Goal: Task Accomplishment & Management: Use online tool/utility

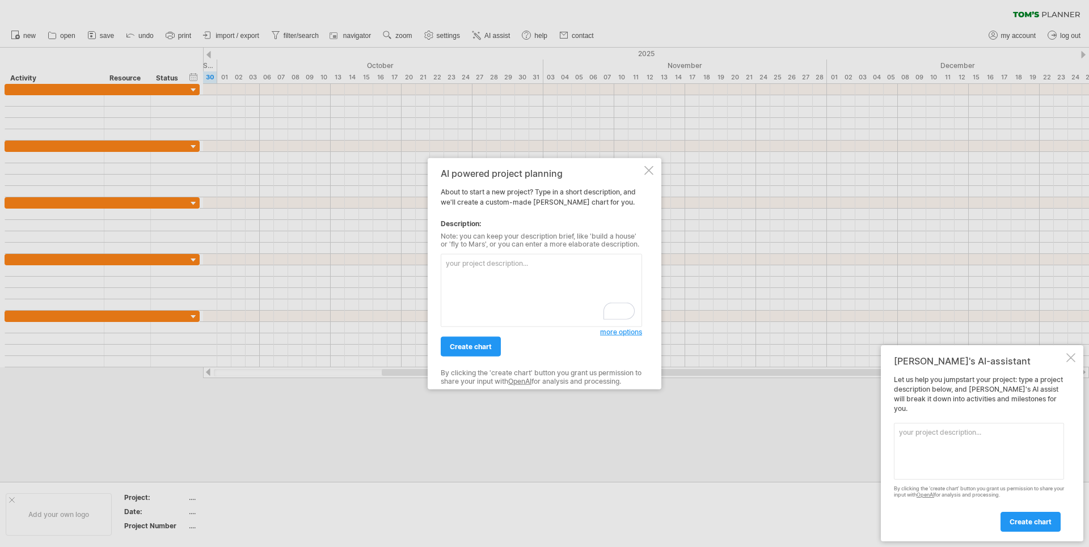
click at [649, 172] on div at bounding box center [648, 170] width 9 height 9
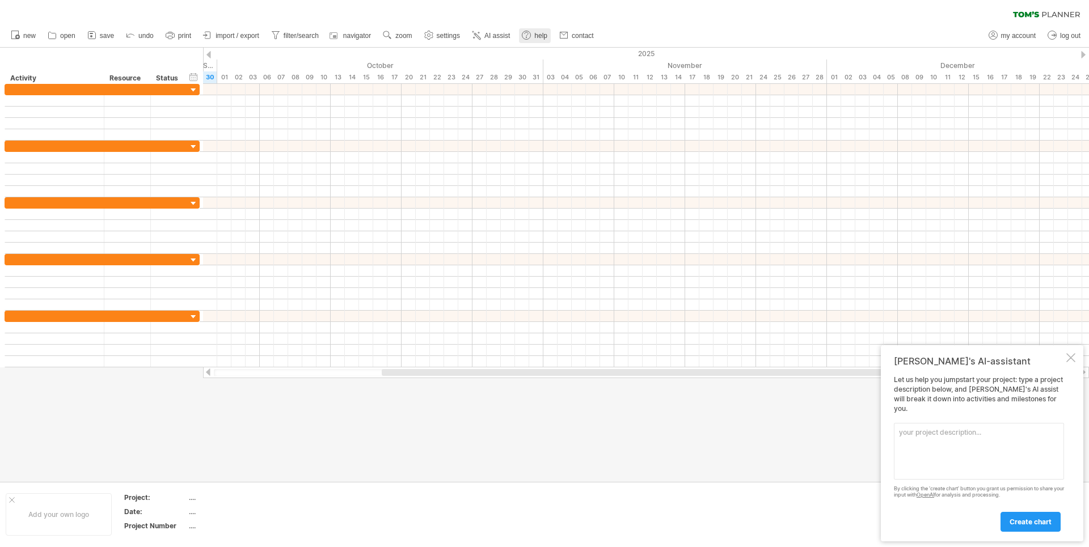
click at [540, 36] on span "help" at bounding box center [540, 36] width 13 height 8
click at [389, 40] on use at bounding box center [387, 34] width 11 height 11
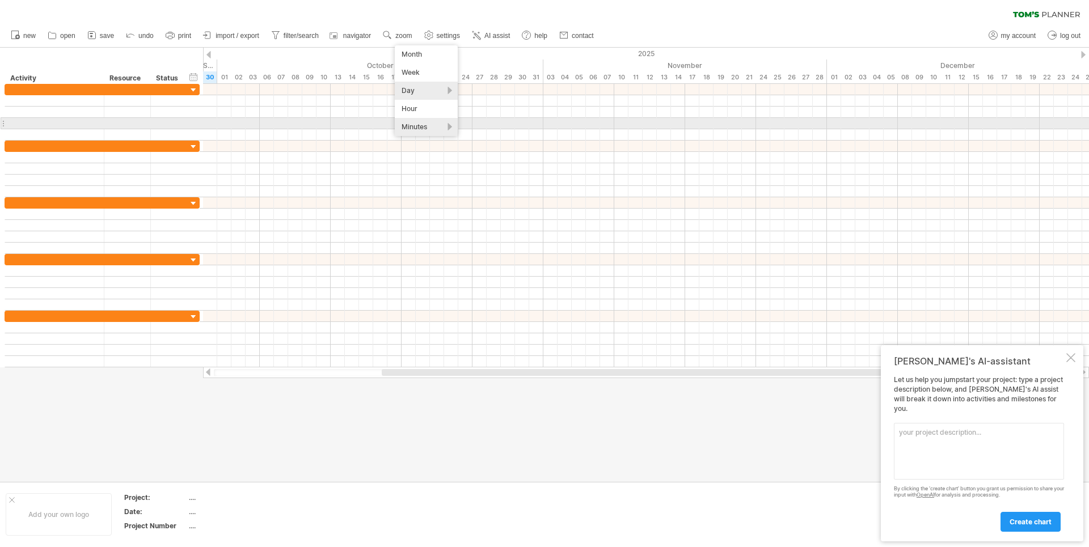
click at [424, 126] on div "Minutes" at bounding box center [426, 127] width 63 height 18
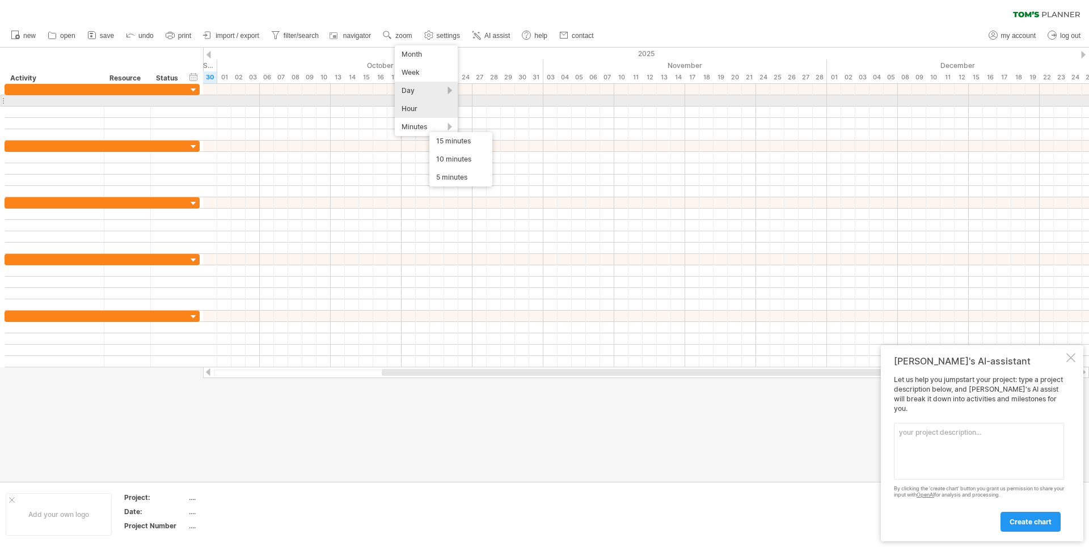
click at [426, 106] on div "Hour" at bounding box center [426, 109] width 63 height 18
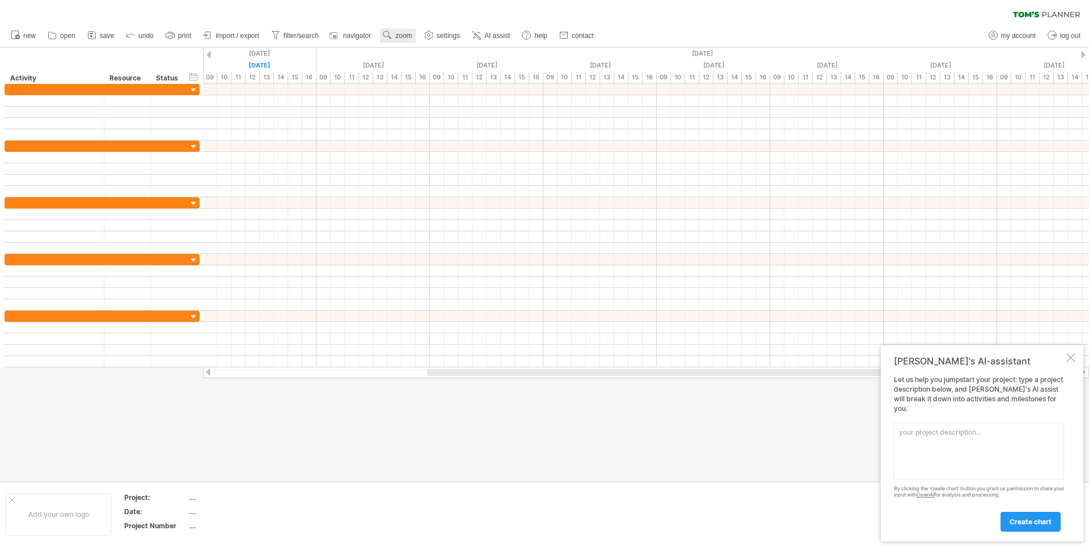
click at [409, 39] on span "zoom" at bounding box center [403, 36] width 16 height 8
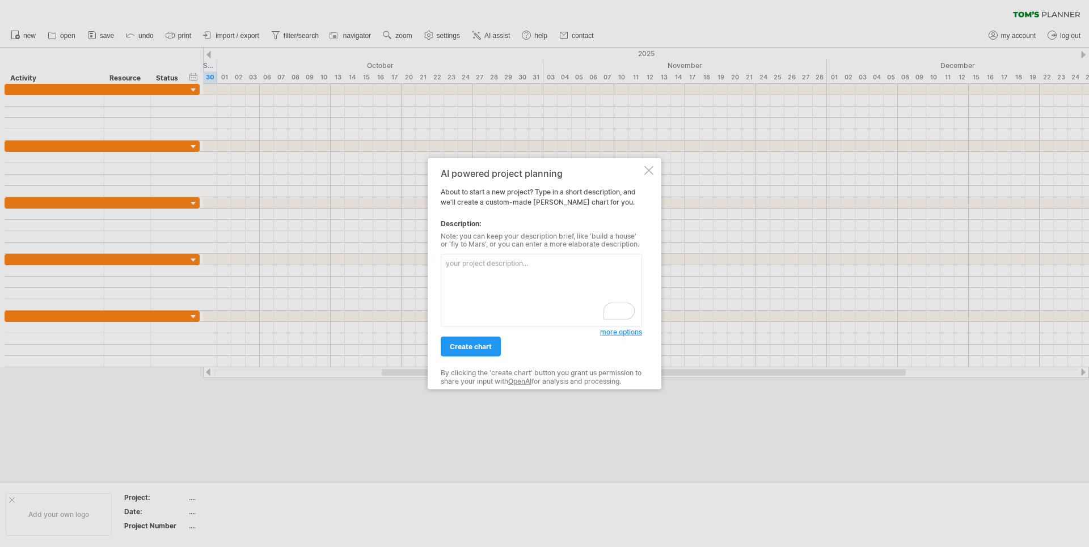
paste textarea "Prepare plans to demolish the building • Hire and supply all manual labour to d…"
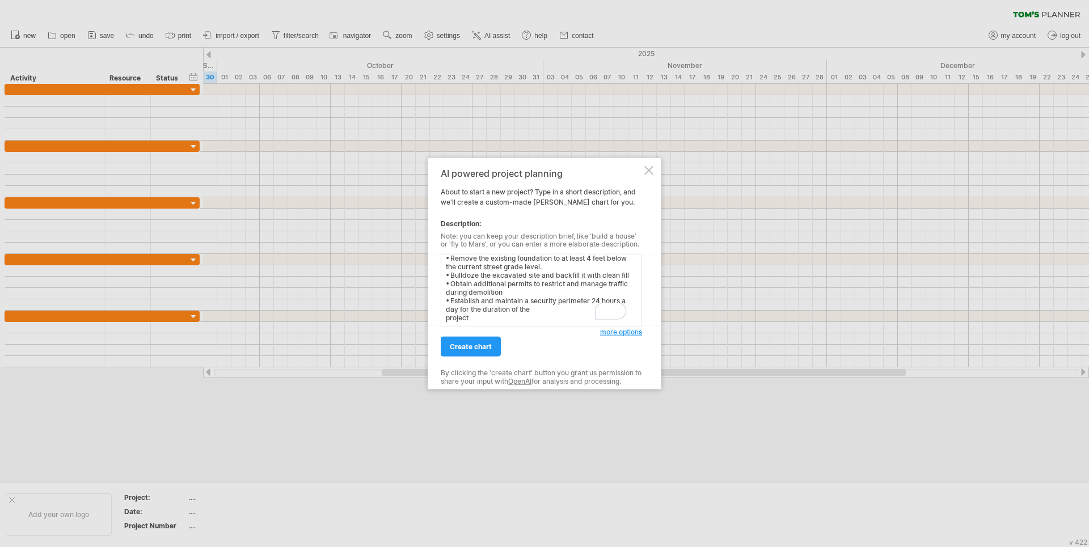
scroll to position [154, 0]
type textarea "Prepare plans to demolish the building • Hire and supply all manual labour to d…"
click at [481, 345] on span "create chart" at bounding box center [471, 346] width 42 height 9
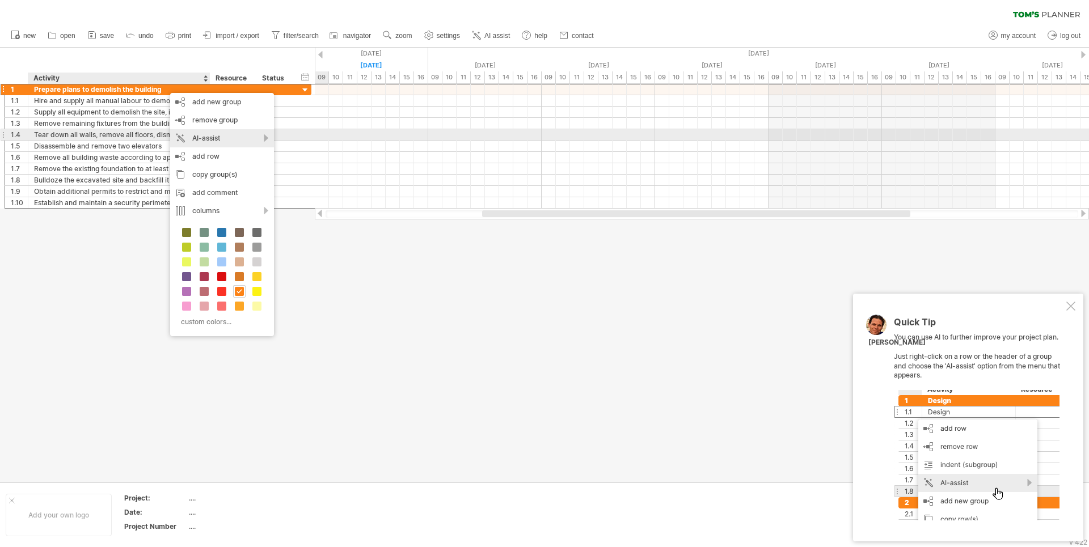
click at [204, 134] on div "AI-assist" at bounding box center [222, 138] width 104 height 18
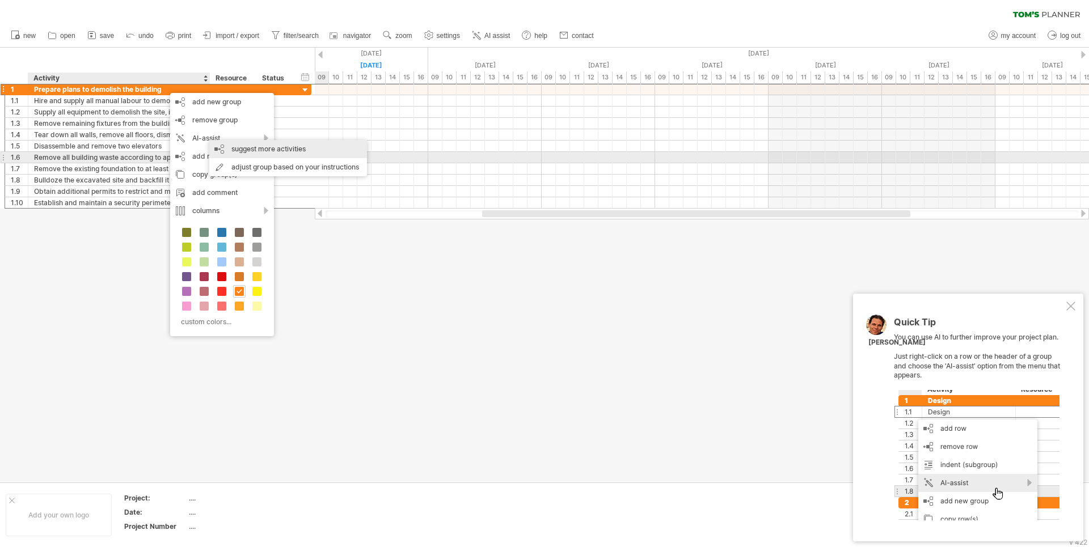
click at [278, 156] on div "suggest more activities" at bounding box center [288, 149] width 158 height 18
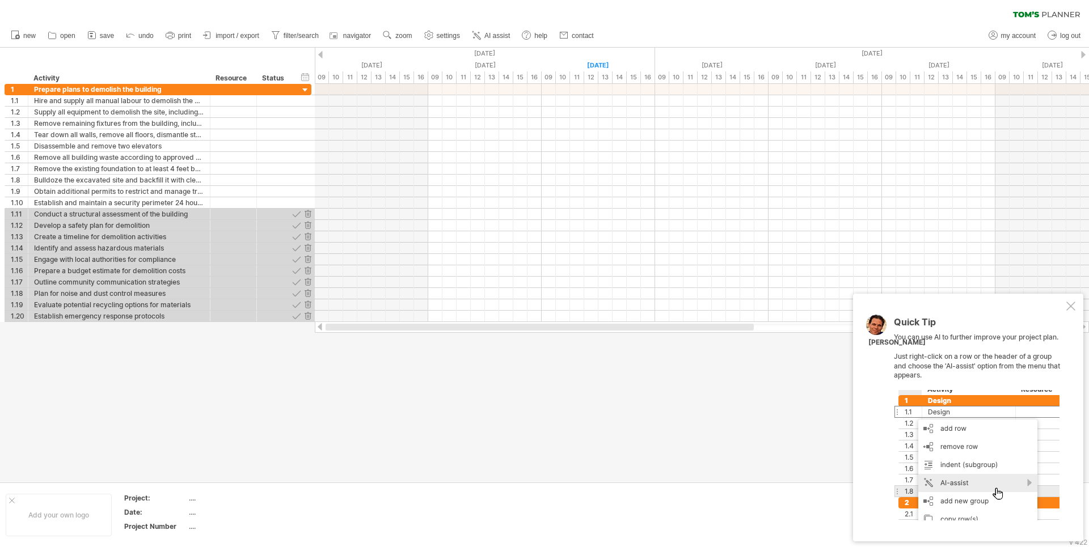
drag, startPoint x: 504, startPoint y: 328, endPoint x: 306, endPoint y: 323, distance: 197.9
click at [306, 323] on div "Trying to reach [DOMAIN_NAME] Connected again... 0% clear filter new 1" at bounding box center [544, 273] width 1089 height 547
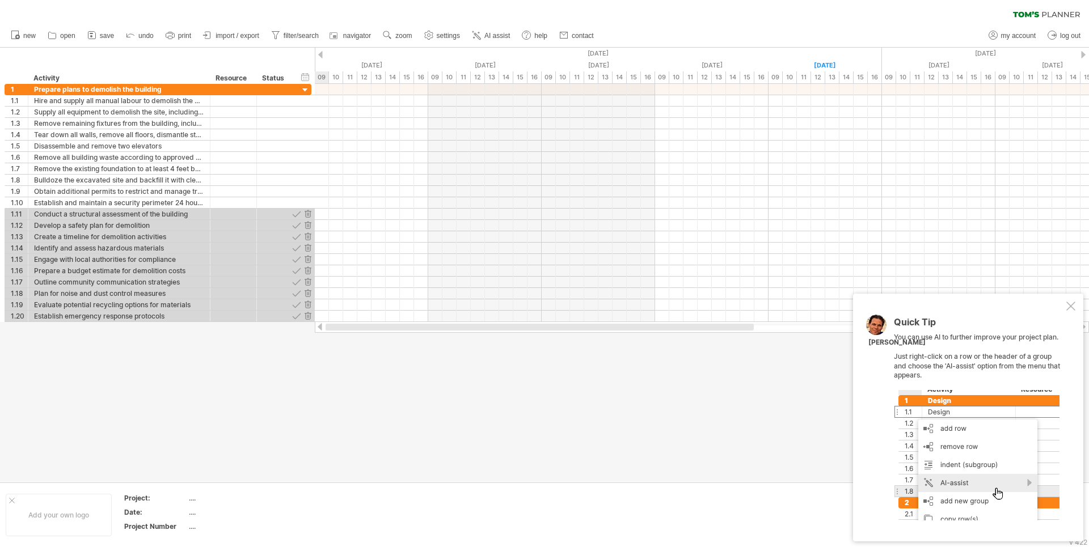
drag, startPoint x: 523, startPoint y: 325, endPoint x: 341, endPoint y: 330, distance: 181.5
click at [341, 330] on div at bounding box center [539, 327] width 428 height 7
click at [443, 36] on span "settings" at bounding box center [448, 36] width 23 height 8
select select "*"
select select "**"
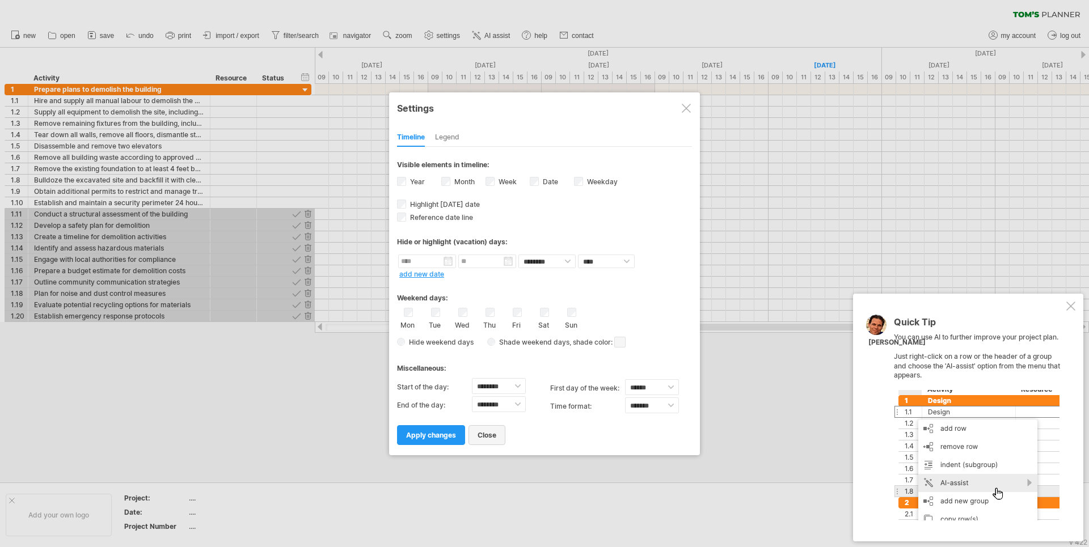
click at [488, 437] on span "close" at bounding box center [486, 435] width 19 height 9
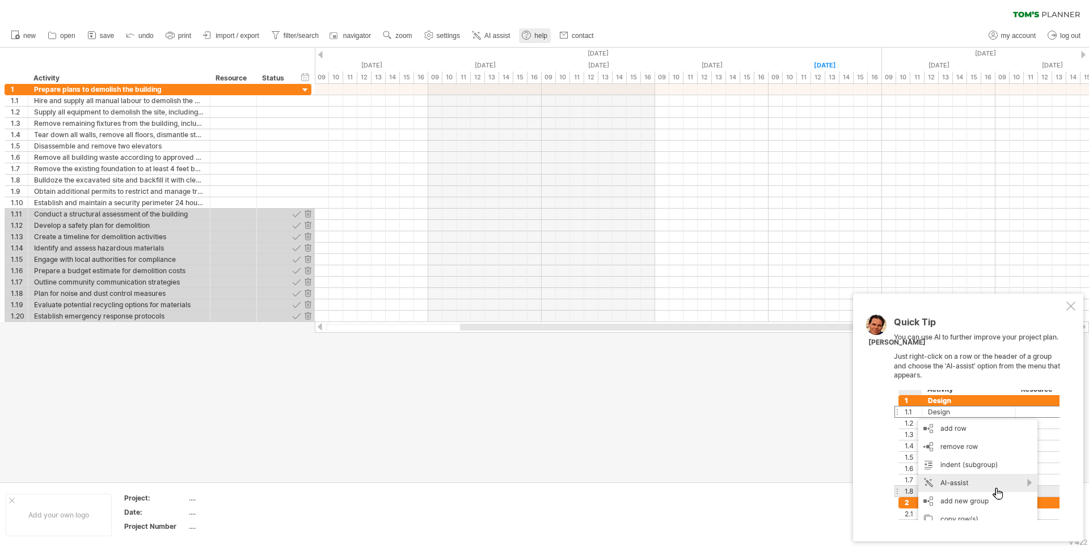
click at [533, 41] on link "help" at bounding box center [535, 35] width 32 height 15
click at [139, 36] on span "undo" at bounding box center [145, 36] width 15 height 8
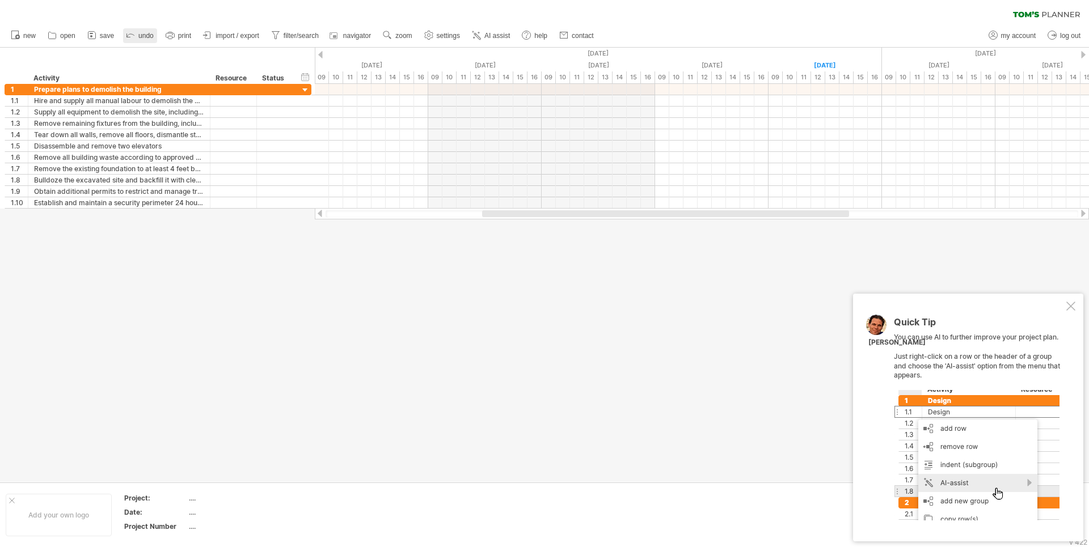
click at [139, 36] on span "undo" at bounding box center [145, 36] width 15 height 8
click at [23, 37] on link "new" at bounding box center [23, 35] width 31 height 15
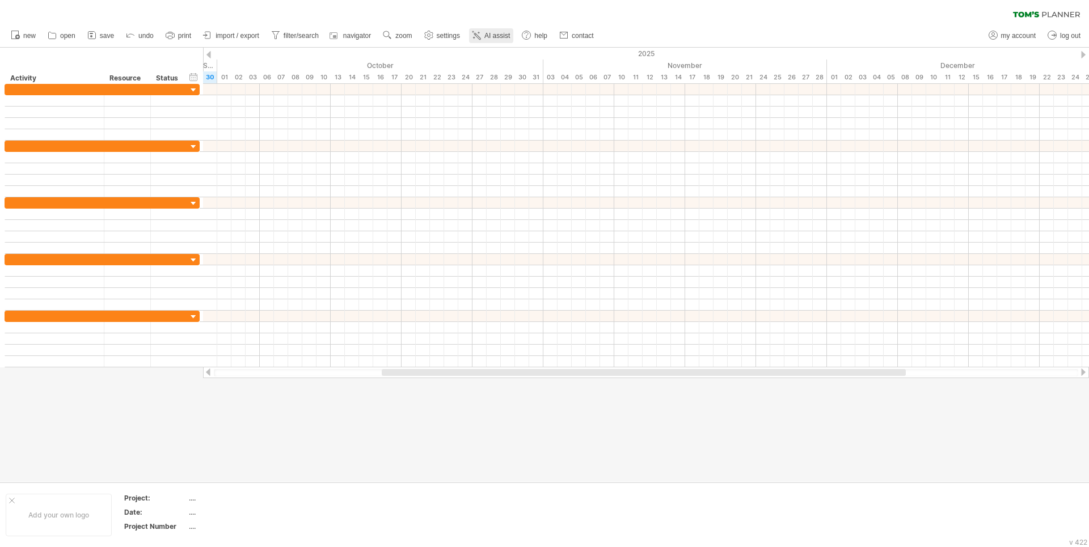
click at [479, 33] on line at bounding box center [479, 33] width 0 height 2
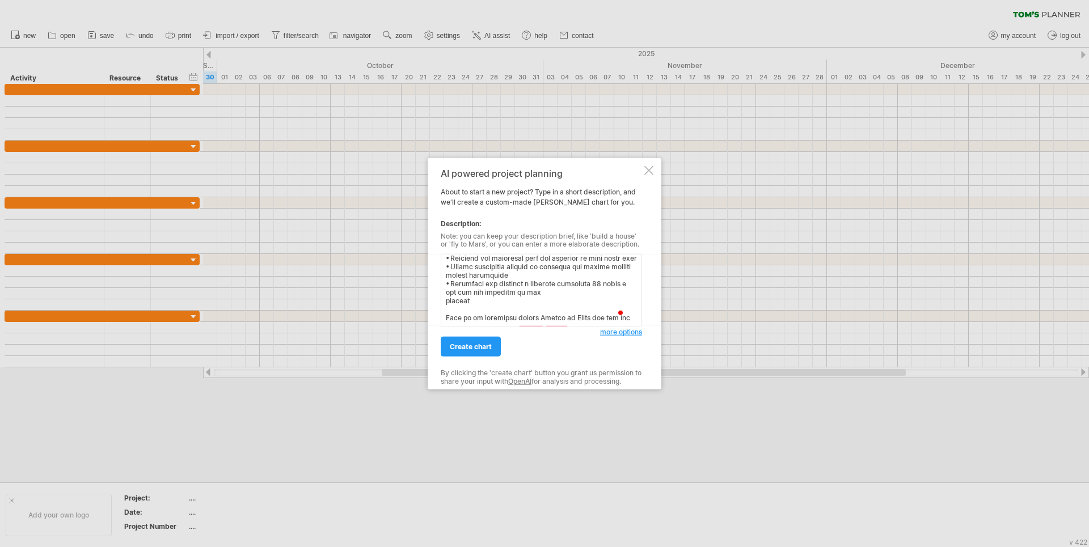
scroll to position [179, 0]
click at [537, 315] on textarea "To enrich screen reader interactions, please activate Accessibility in Grammarl…" at bounding box center [541, 290] width 201 height 73
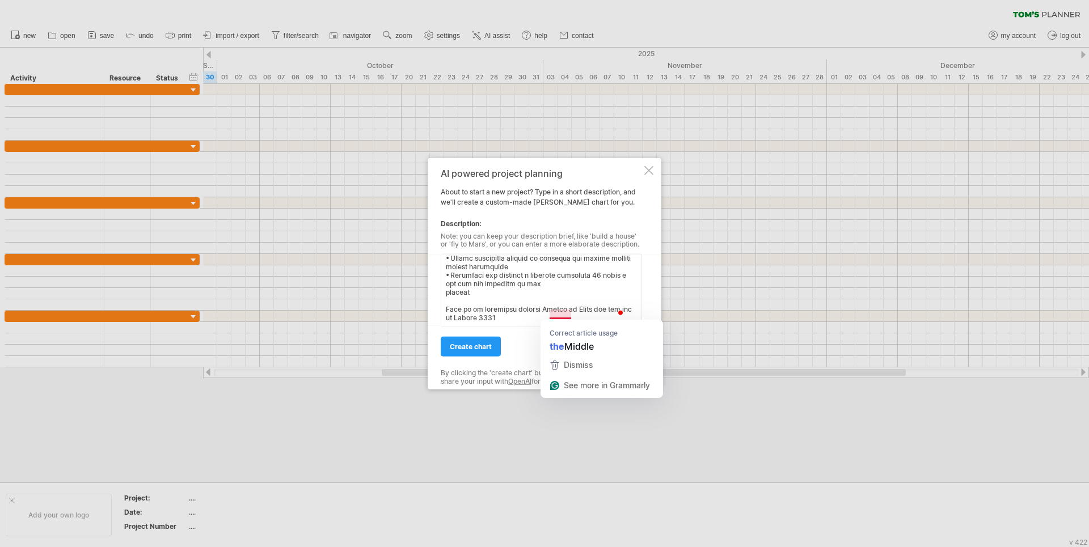
click at [559, 313] on textarea "To enrich screen reader interactions, please activate Accessibility in Grammarl…" at bounding box center [541, 290] width 201 height 73
click at [608, 314] on textarea "To enrich screen reader interactions, please activate Accessibility in Grammarl…" at bounding box center [541, 290] width 201 height 73
type textarea "Prepare plans to demolish the building • Hire and supply all manual labour to d…"
click at [460, 348] on span "create chart" at bounding box center [471, 346] width 42 height 9
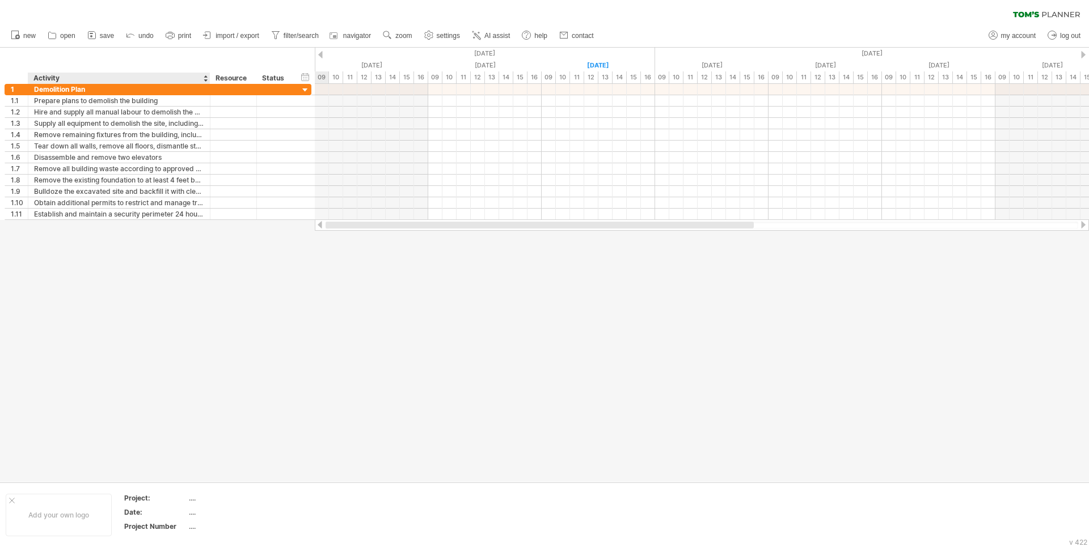
drag, startPoint x: 613, startPoint y: 224, endPoint x: 205, endPoint y: 228, distance: 407.7
click at [205, 228] on div "Trying to reach [DOMAIN_NAME] Connected again... 0% clear filter new 1" at bounding box center [544, 273] width 1089 height 547
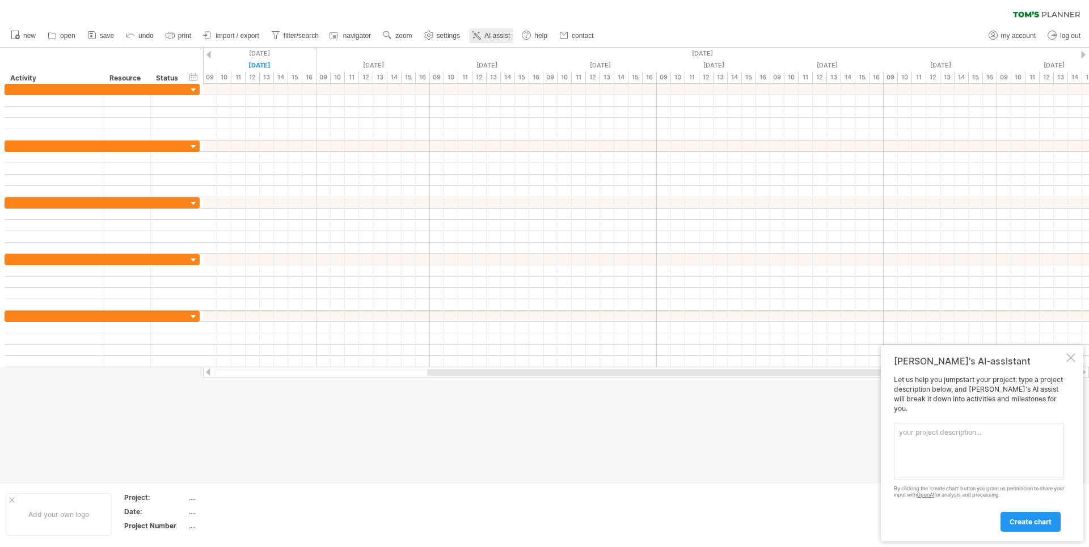
click at [486, 39] on span "AI assist" at bounding box center [497, 36] width 26 height 8
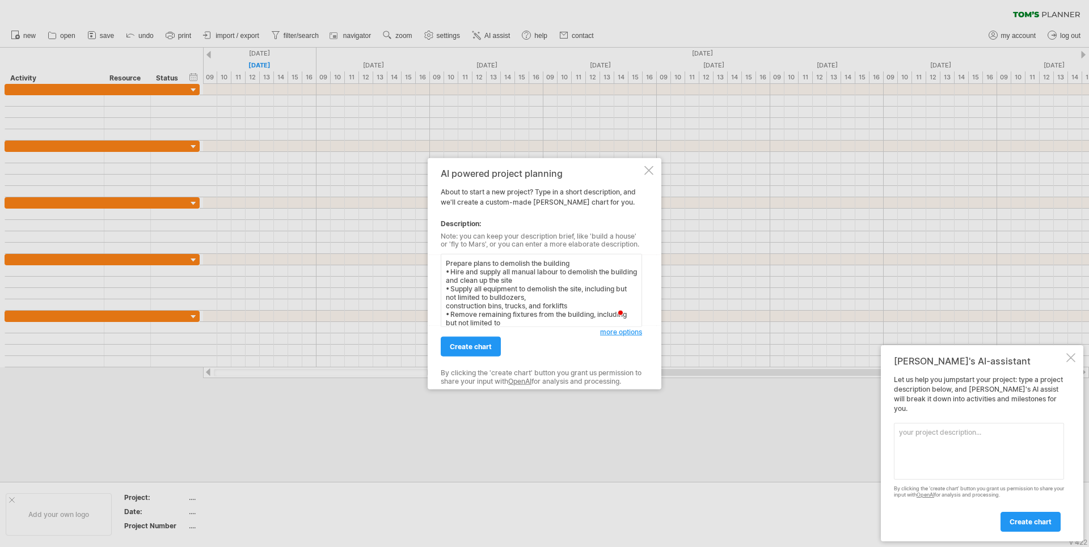
click at [442, 262] on textarea "Prepare plans to demolish the building • Hire and supply all manual labour to d…" at bounding box center [541, 290] width 201 height 73
type textarea "Loremips dolo si ametcon adi elits doe tem in utlaboree Dolorem aliqu en admini…"
click at [487, 343] on span "create chart" at bounding box center [471, 346] width 42 height 9
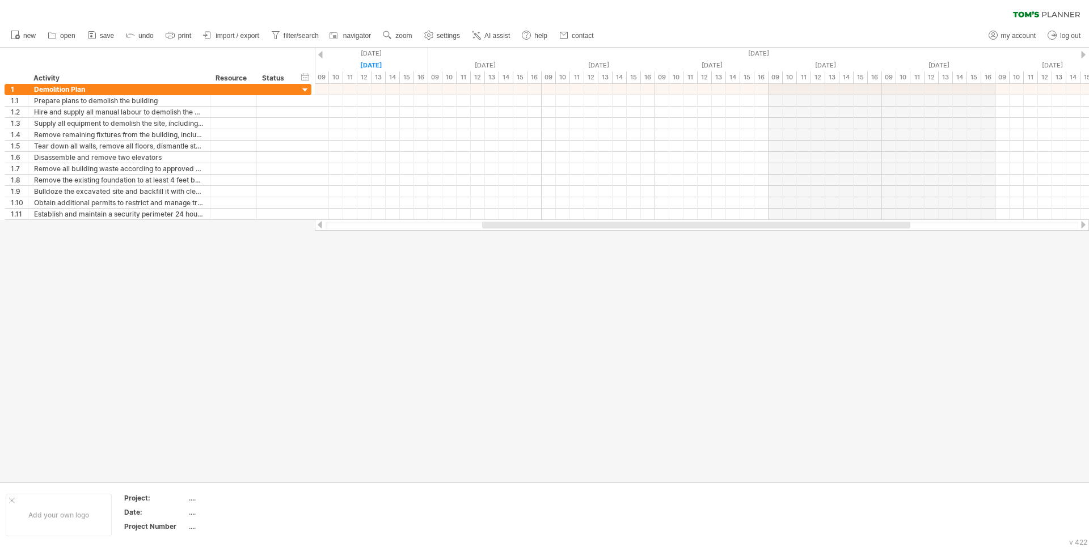
drag, startPoint x: 499, startPoint y: 229, endPoint x: 317, endPoint y: 232, distance: 182.6
click at [317, 232] on div "Trying to reach [DOMAIN_NAME] Connected again... 0% clear filter new 1" at bounding box center [544, 273] width 1089 height 547
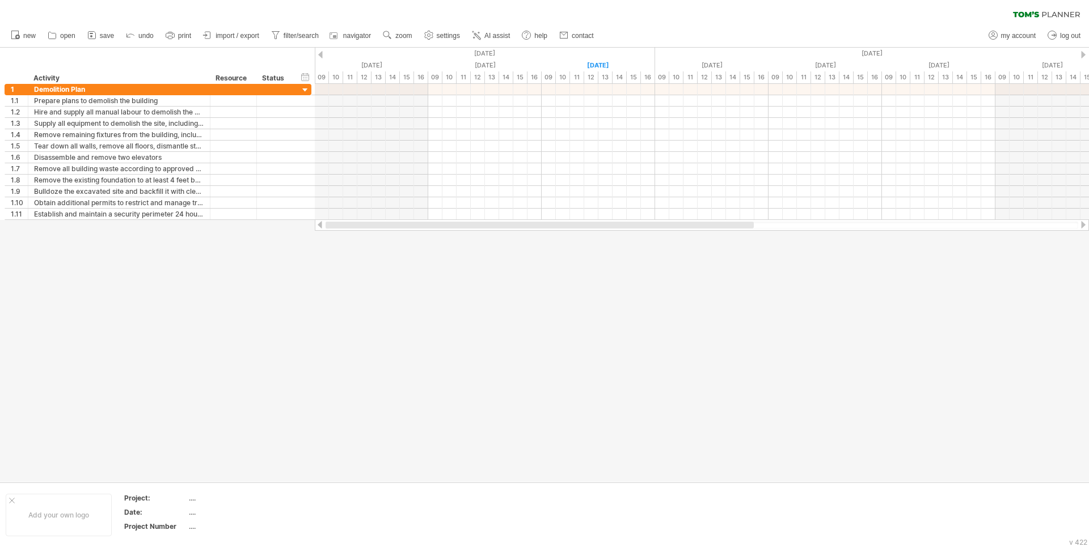
drag, startPoint x: 492, startPoint y: 223, endPoint x: 301, endPoint y: 231, distance: 190.6
click at [301, 231] on div "Trying to reach [DOMAIN_NAME] Connected again... 0% clear filter new 1" at bounding box center [544, 273] width 1089 height 547
click at [319, 226] on div at bounding box center [319, 224] width 9 height 7
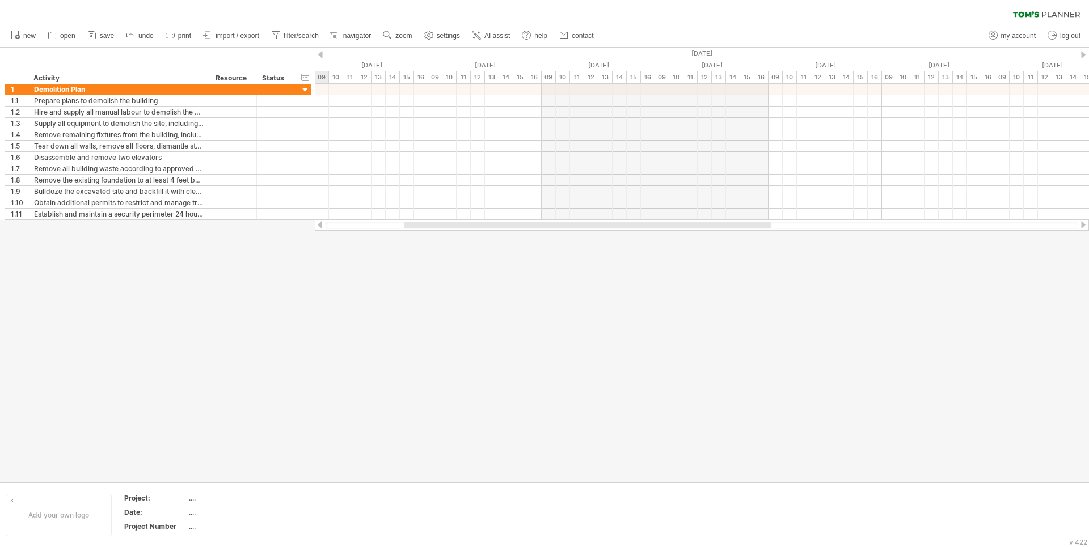
click at [319, 226] on div at bounding box center [319, 224] width 9 height 7
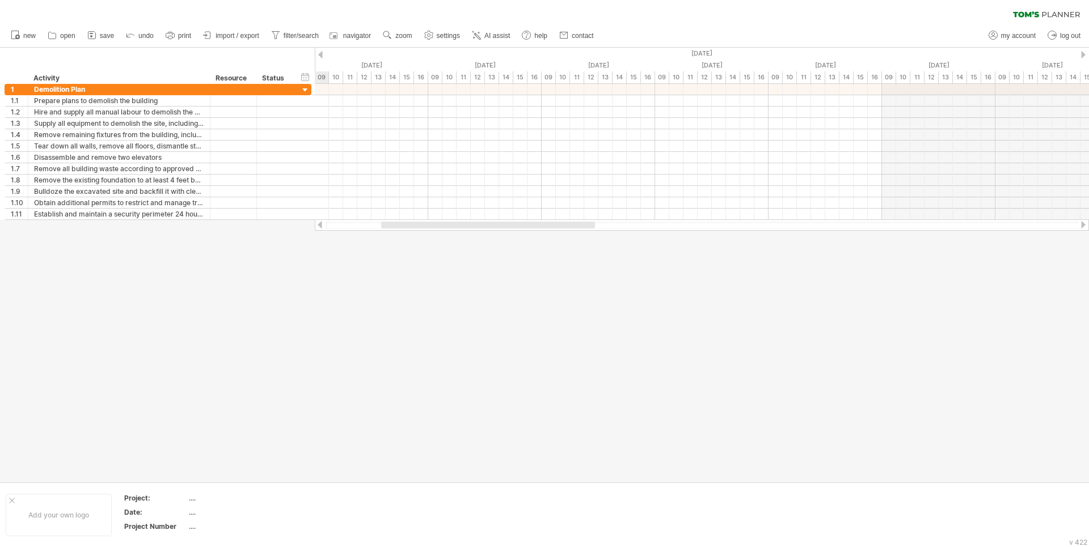
click at [319, 226] on div at bounding box center [319, 224] width 9 height 7
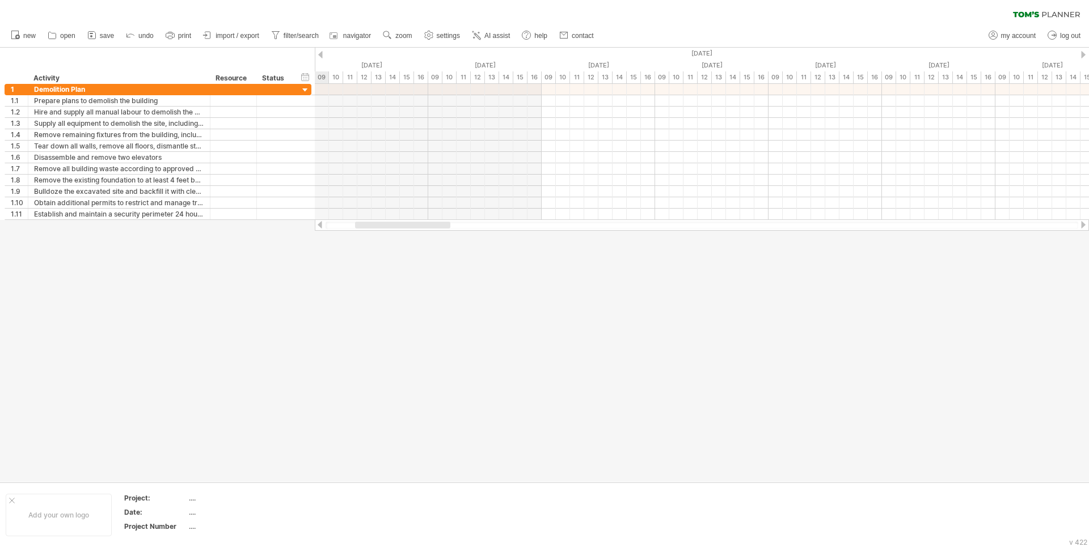
click at [319, 226] on div at bounding box center [319, 224] width 9 height 7
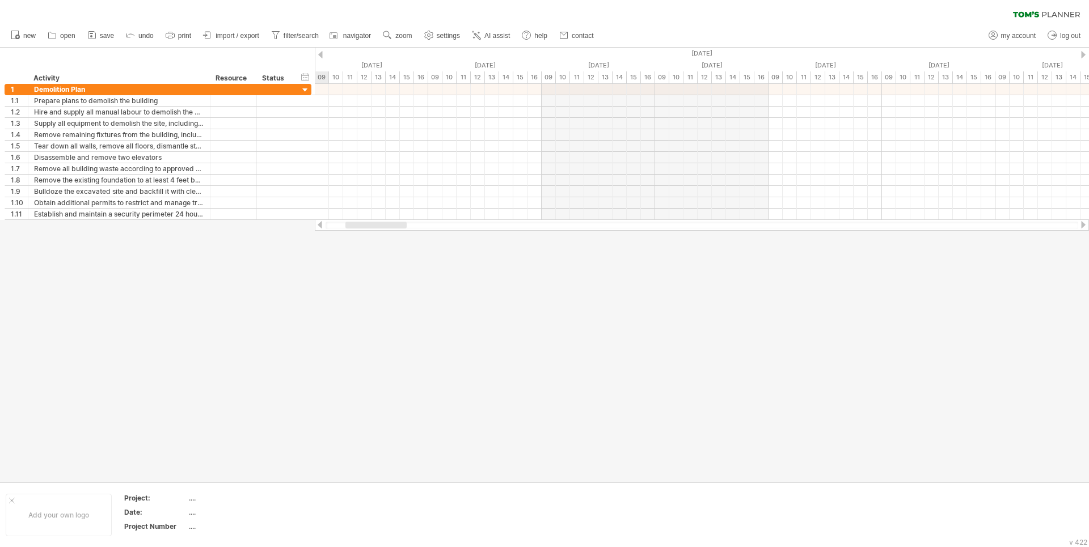
click at [319, 226] on div at bounding box center [319, 224] width 9 height 7
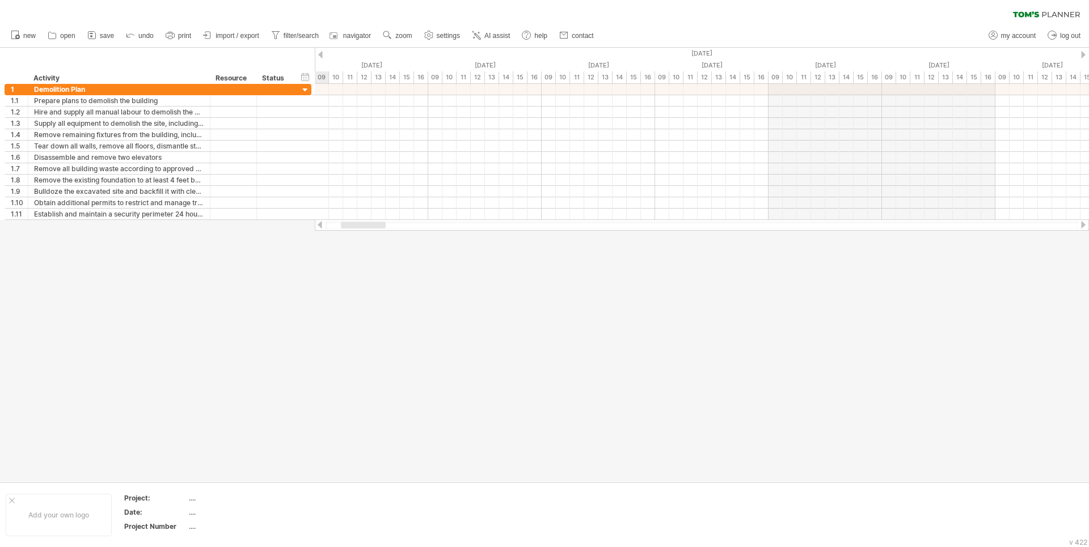
click at [319, 226] on div at bounding box center [319, 224] width 9 height 7
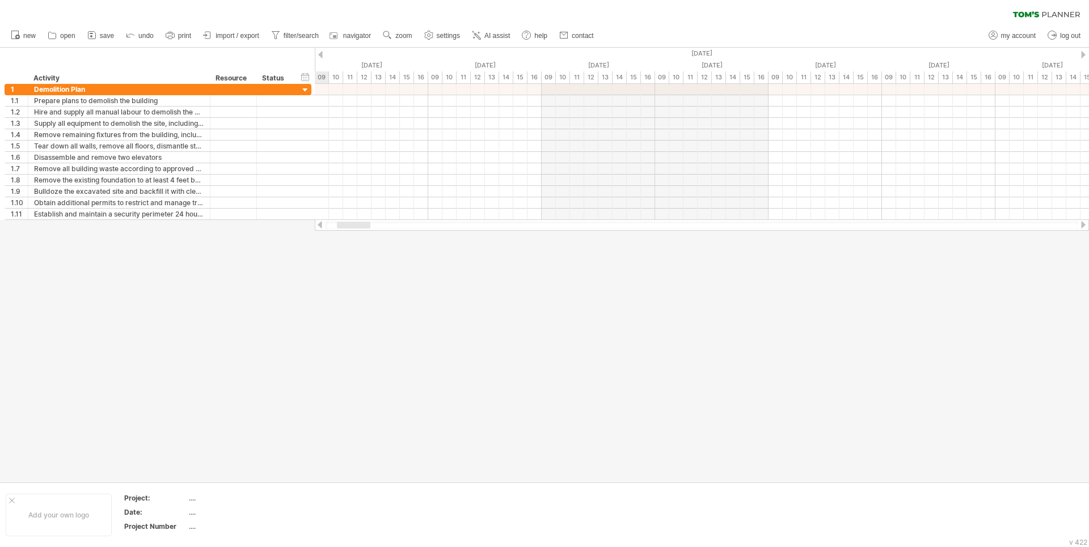
click at [319, 226] on div at bounding box center [319, 224] width 9 height 7
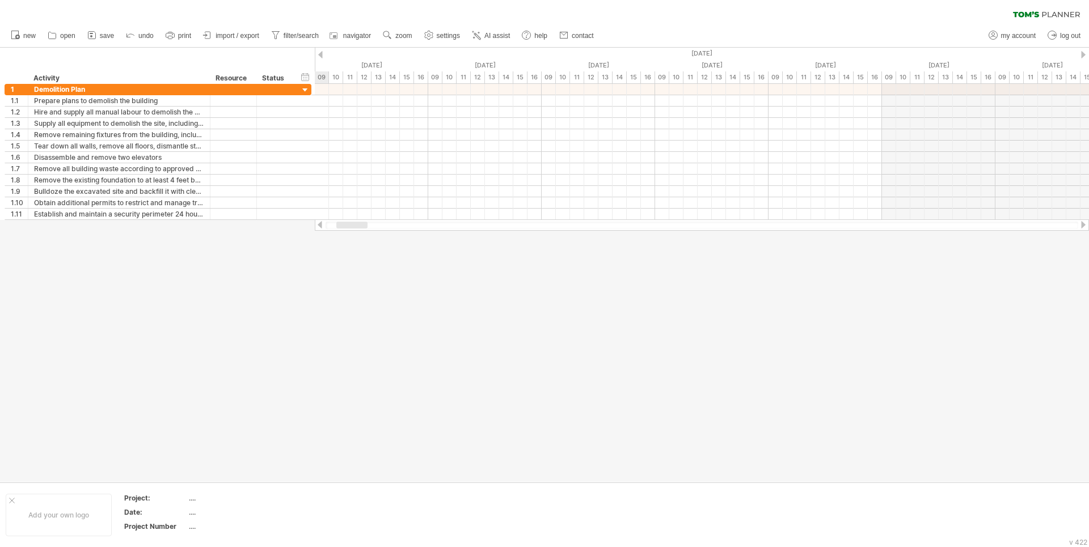
click at [319, 226] on div at bounding box center [319, 224] width 9 height 7
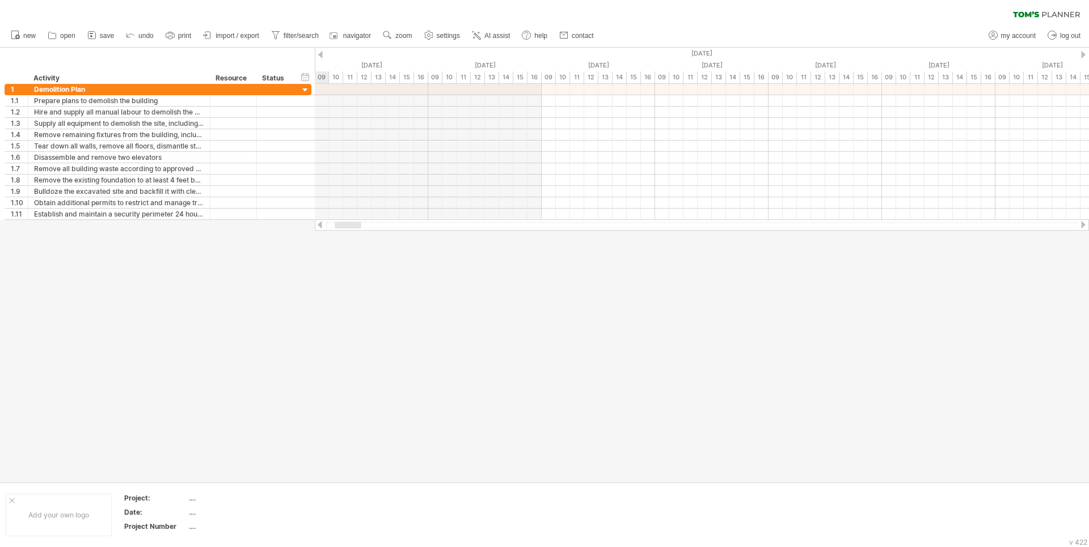
click at [319, 226] on div at bounding box center [319, 224] width 9 height 7
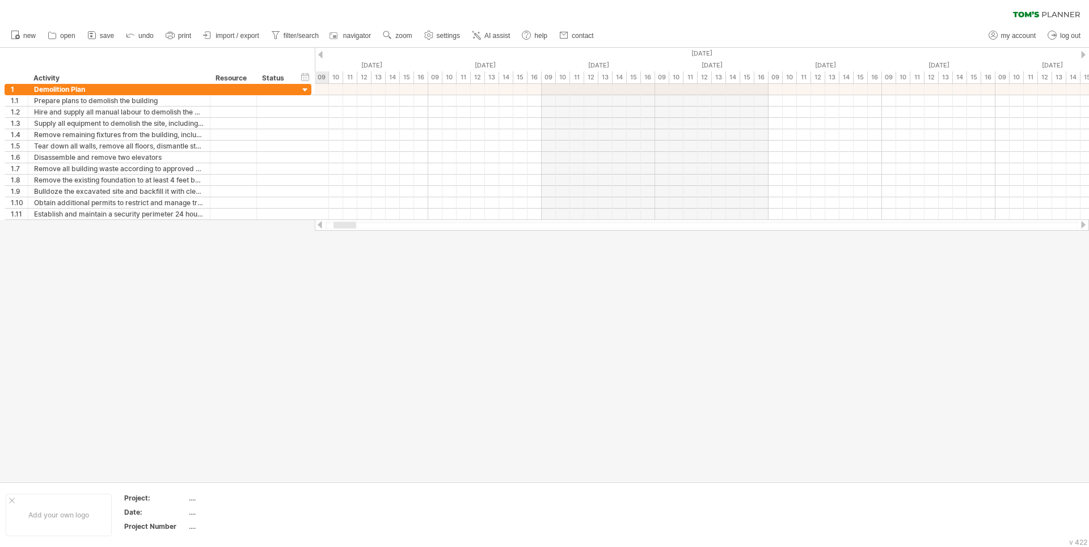
click at [319, 226] on div at bounding box center [319, 224] width 9 height 7
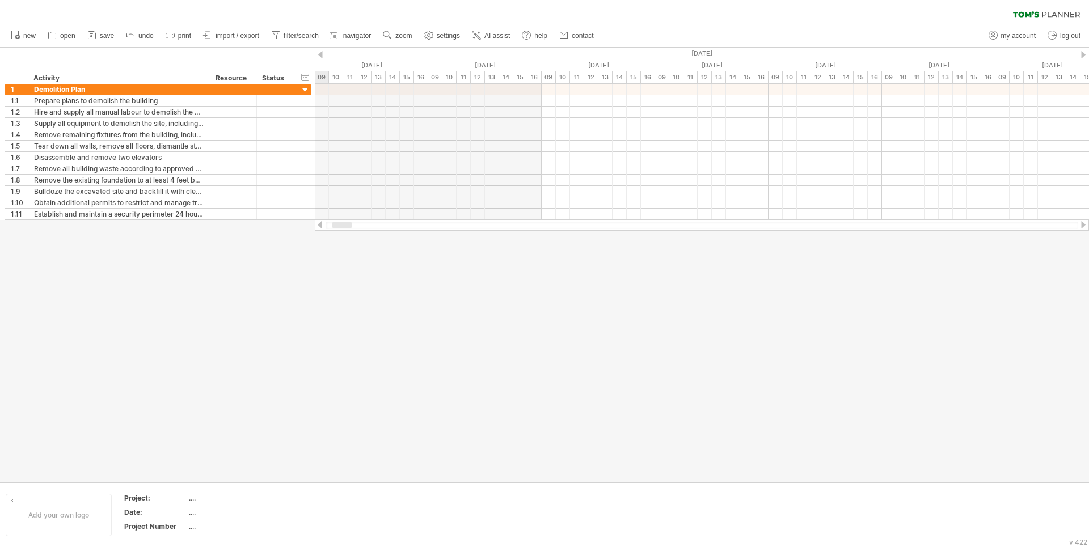
click at [319, 226] on div at bounding box center [319, 224] width 9 height 7
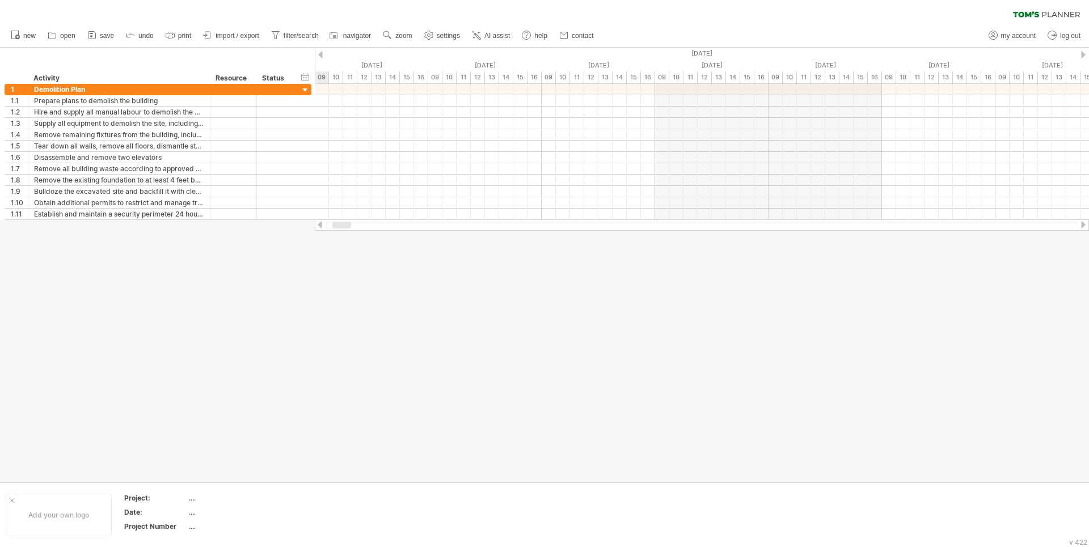
click at [319, 226] on div at bounding box center [319, 224] width 9 height 7
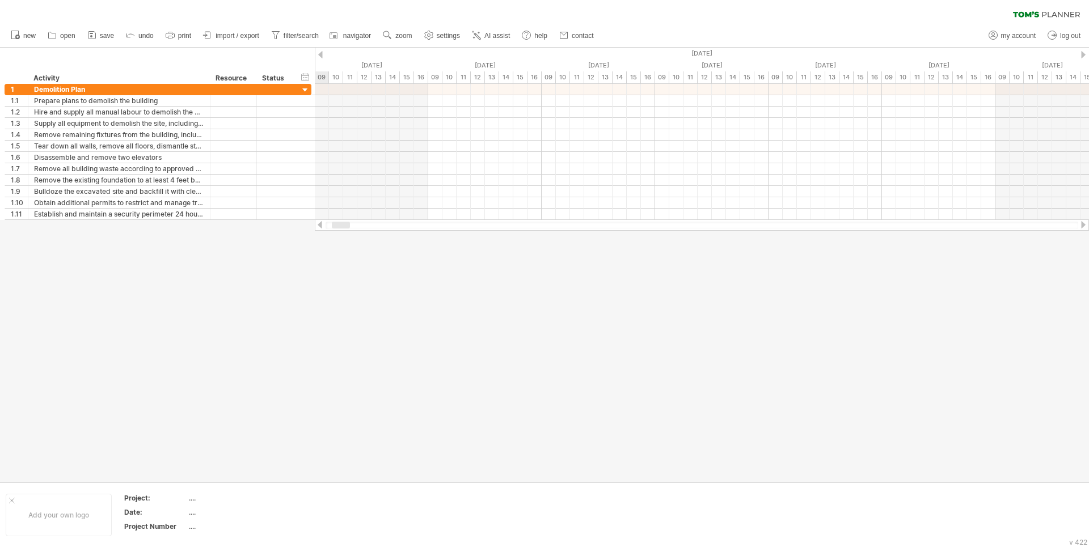
click at [319, 226] on div at bounding box center [319, 224] width 9 height 7
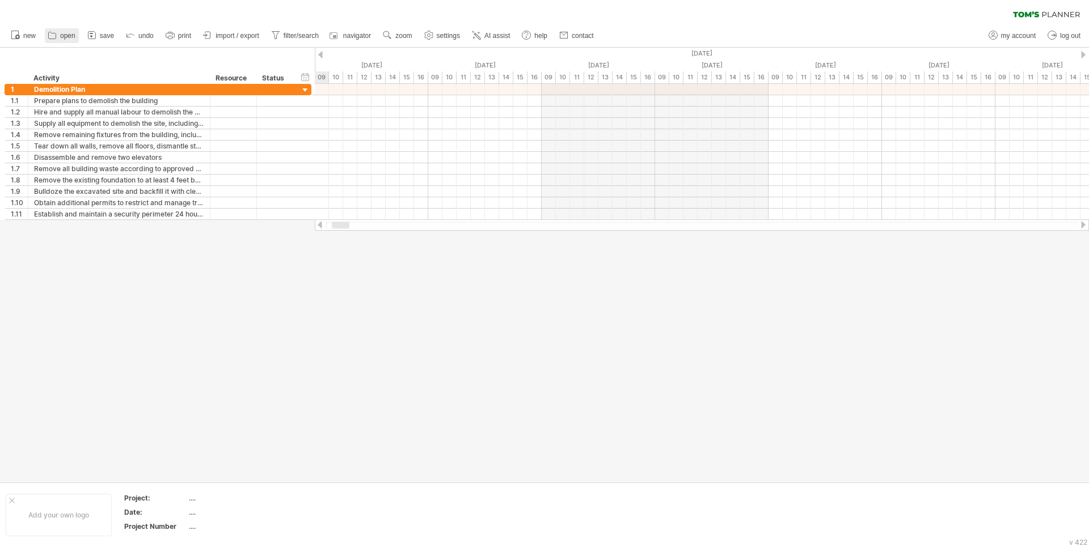
click at [69, 39] on span "open" at bounding box center [67, 36] width 15 height 8
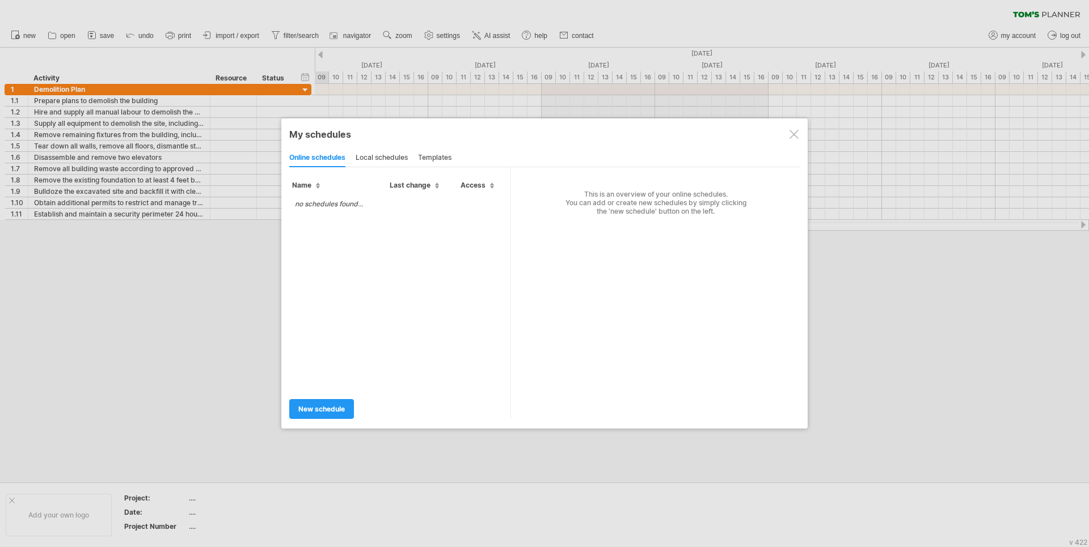
click at [792, 134] on div at bounding box center [793, 134] width 9 height 9
